Goal: Check status

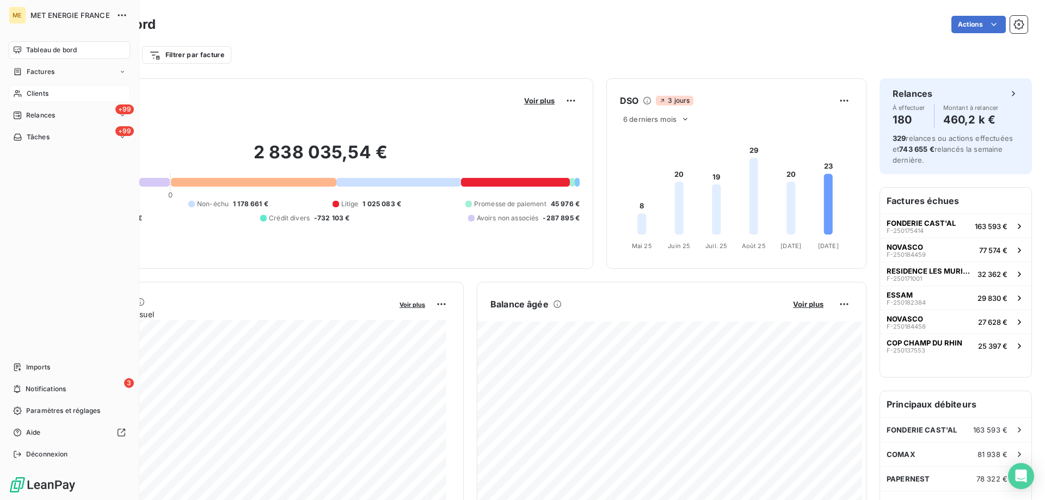
click at [18, 96] on icon at bounding box center [17, 93] width 9 height 9
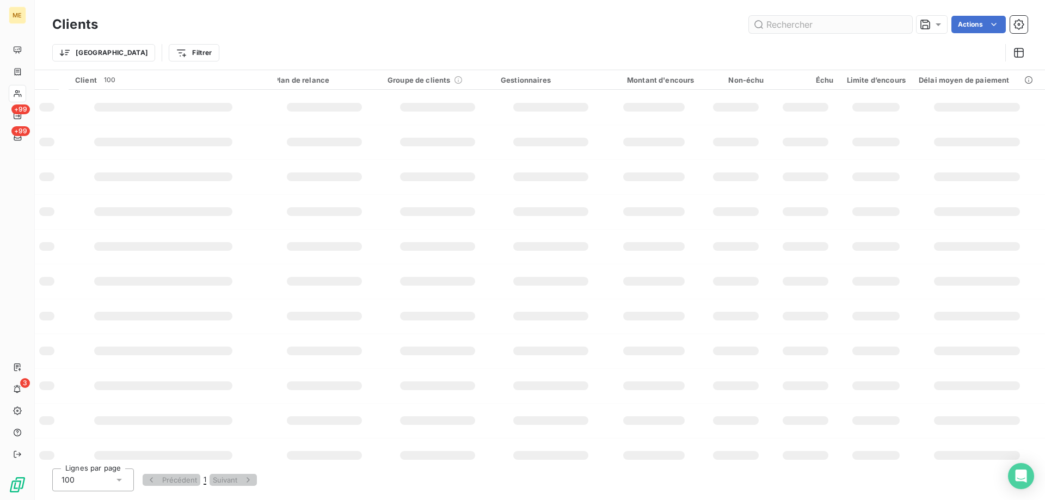
click at [858, 20] on input "text" at bounding box center [830, 24] width 163 height 17
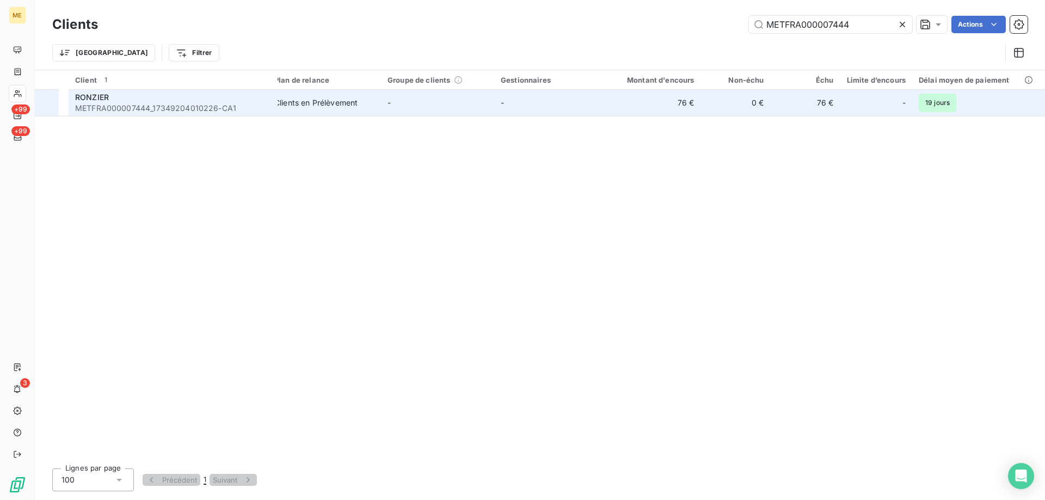
type input "METFRA000007444"
click at [138, 108] on span "METFRA000007444_17349204010226-CA1" at bounding box center [173, 108] width 196 height 11
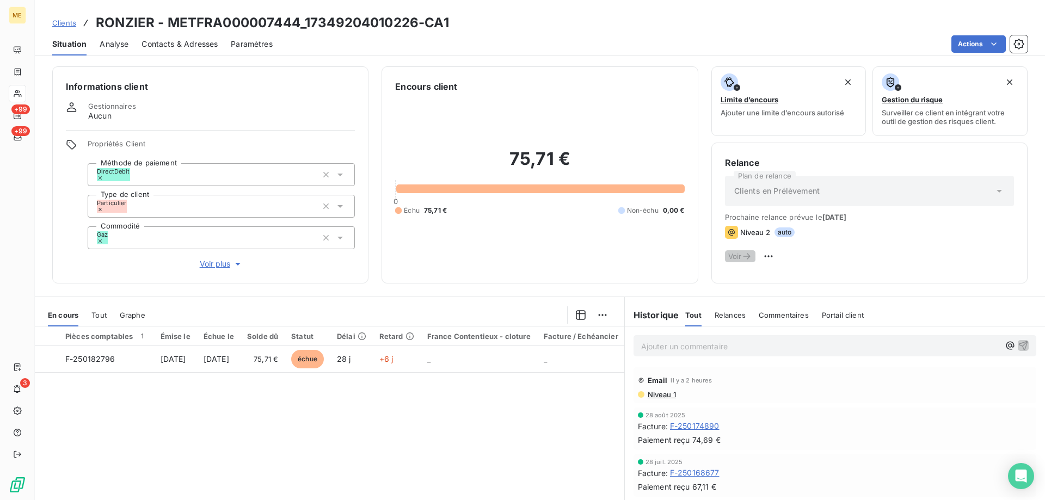
click at [695, 345] on p "Ajouter un commentaire ﻿" at bounding box center [820, 347] width 359 height 14
click at [740, 346] on p "Ajouter un commentaire ﻿" at bounding box center [820, 347] width 359 height 14
click at [758, 342] on p "Kenza / interaction du" at bounding box center [820, 346] width 359 height 13
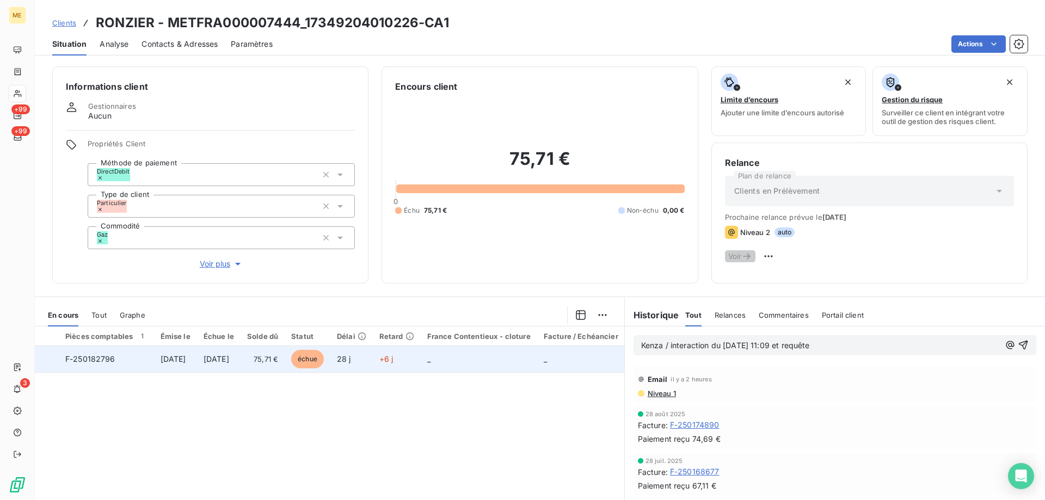
click at [99, 360] on span "F-250182796" at bounding box center [90, 358] width 50 height 9
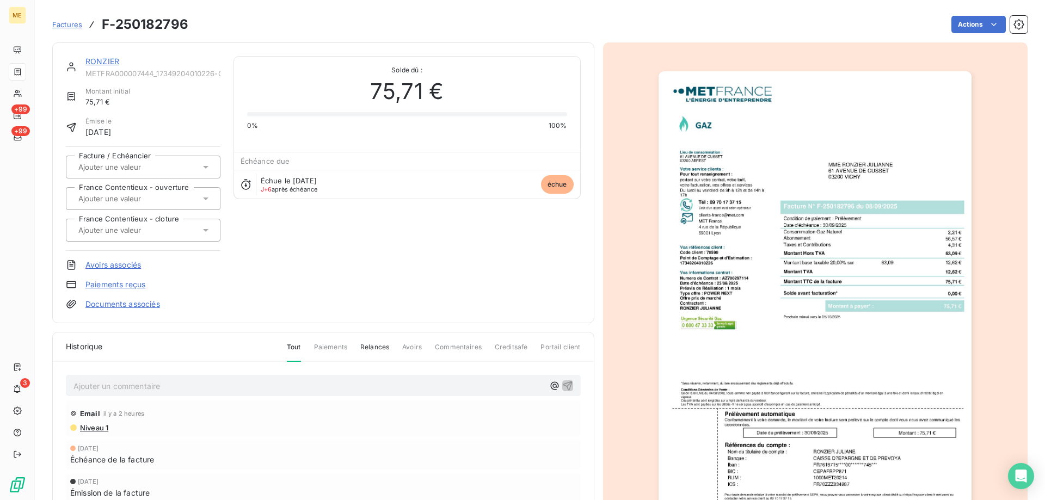
click at [102, 57] on link "RONZIER" at bounding box center [102, 61] width 34 height 9
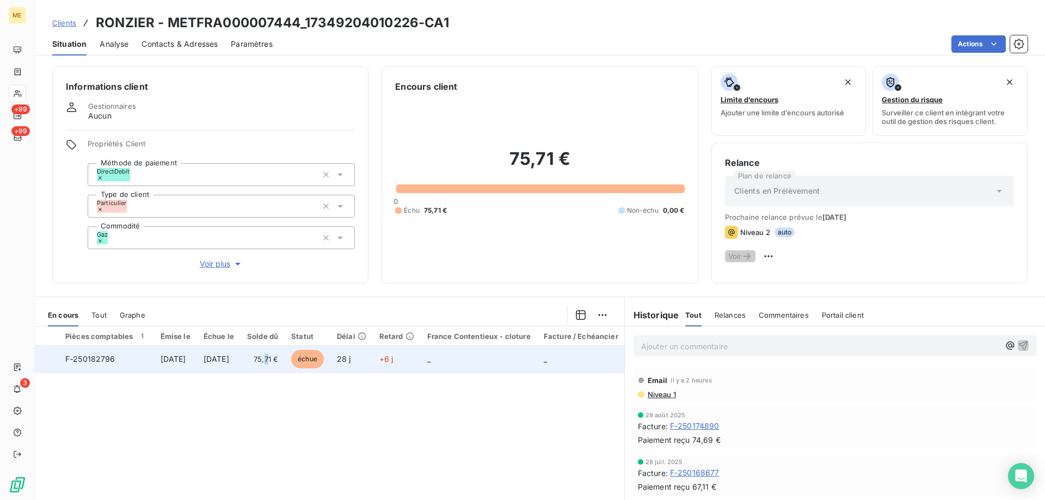
click at [285, 366] on td "75,71 €" at bounding box center [263, 359] width 44 height 26
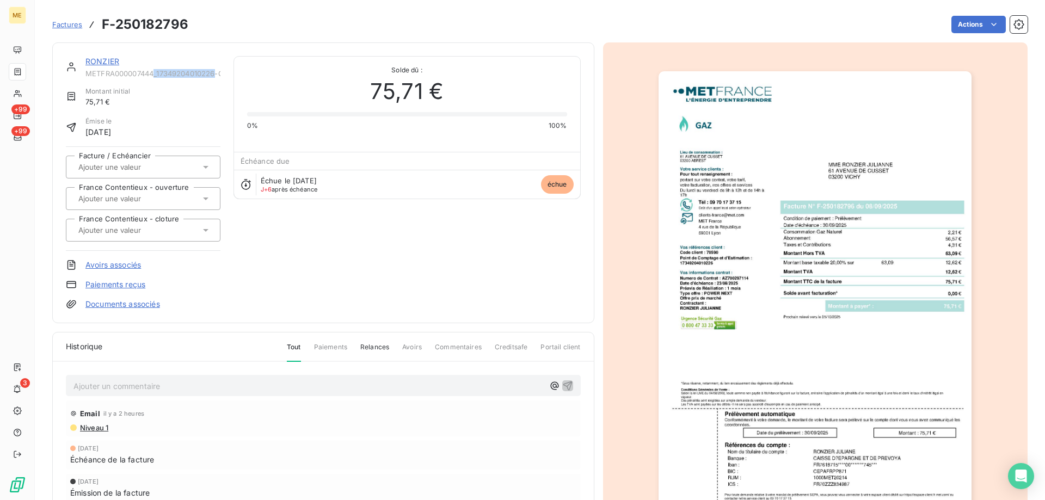
copy span "_17349204010226"
drag, startPoint x: 156, startPoint y: 71, endPoint x: 216, endPoint y: 75, distance: 60.0
click at [216, 75] on span "METFRA000007444_17349204010226-CA1" at bounding box center [152, 73] width 135 height 9
click at [107, 64] on link "RONZIER" at bounding box center [102, 61] width 34 height 9
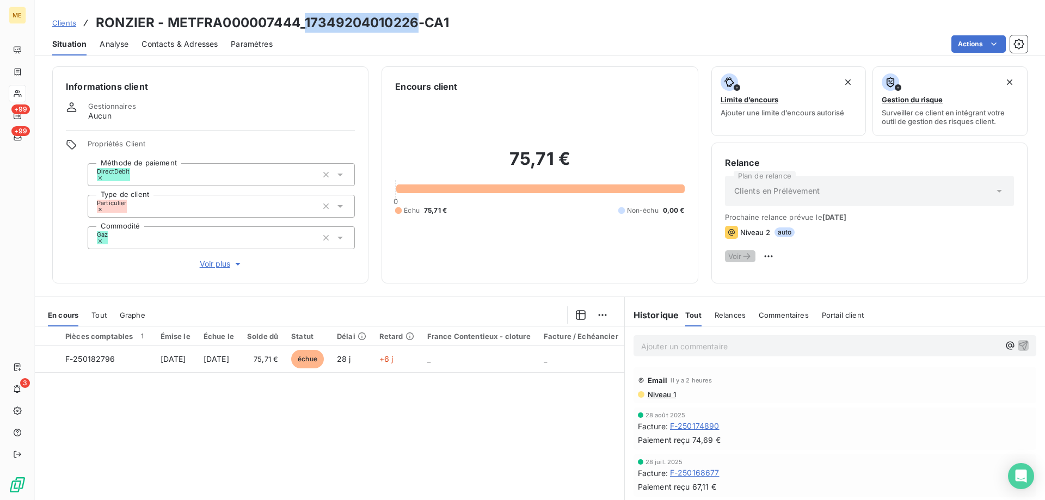
copy h3 "17349204010226"
drag, startPoint x: 420, startPoint y: 22, endPoint x: 305, endPoint y: 22, distance: 114.9
click at [305, 22] on h3 "RONZIER - METFRA000007444_17349204010226-CA1" at bounding box center [272, 23] width 353 height 20
copy h3 "METFRA000007444"
drag, startPoint x: 167, startPoint y: 20, endPoint x: 297, endPoint y: 20, distance: 130.1
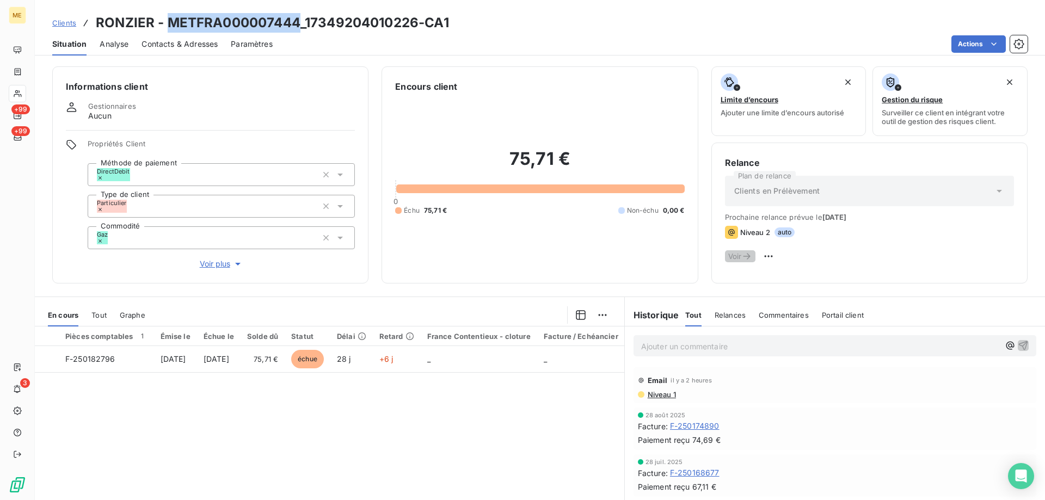
click at [297, 20] on h3 "RONZIER - METFRA000007444_17349204010226-CA1" at bounding box center [272, 23] width 353 height 20
